Goal: Navigation & Orientation: Understand site structure

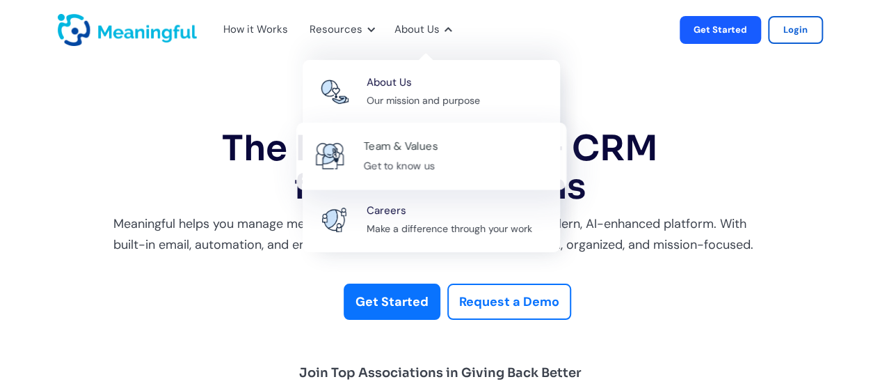
click at [401, 148] on div "Team & Values" at bounding box center [400, 146] width 74 height 19
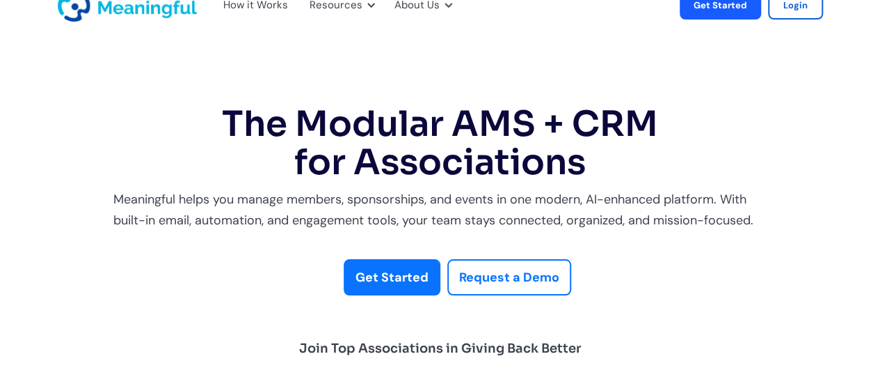
scroll to position [25, 0]
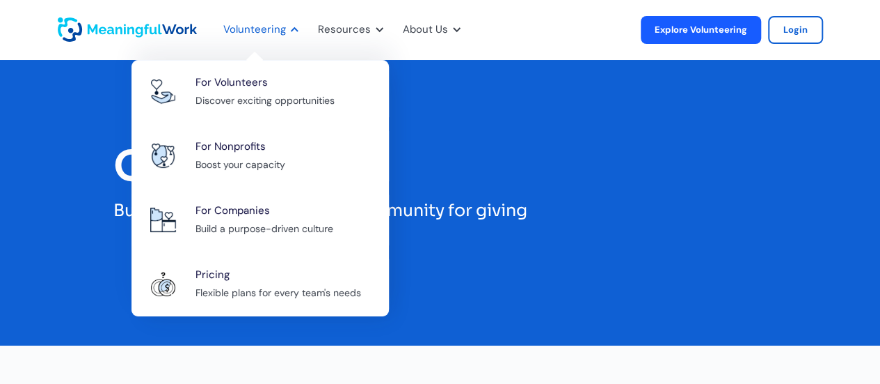
scroll to position [81, 0]
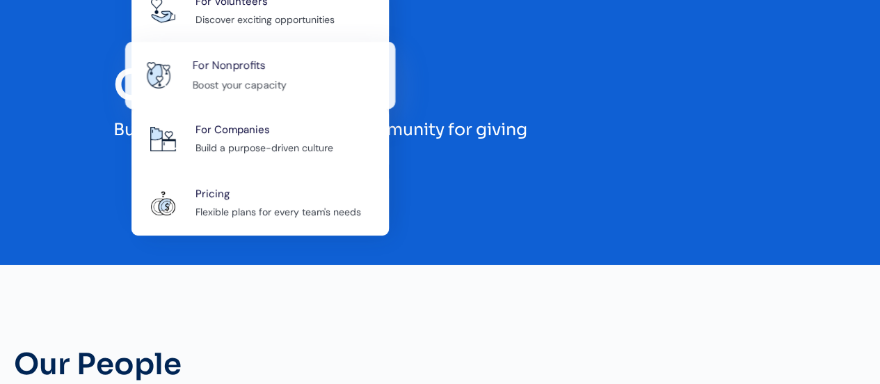
click at [295, 69] on div "For Nonprofits Boost your capacity" at bounding box center [286, 75] width 189 height 38
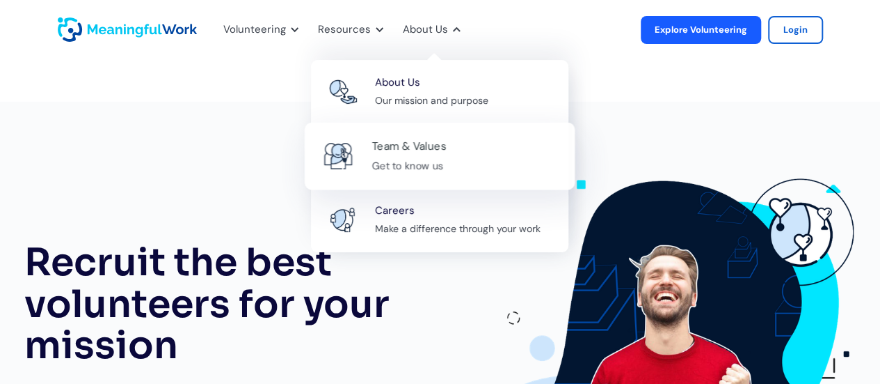
click at [420, 140] on div "Team & Values" at bounding box center [409, 146] width 74 height 19
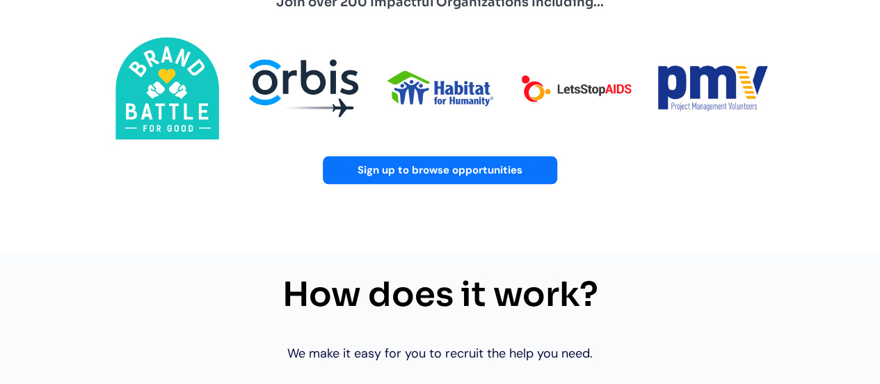
scroll to position [673, 0]
